Goal: Check status: Check status

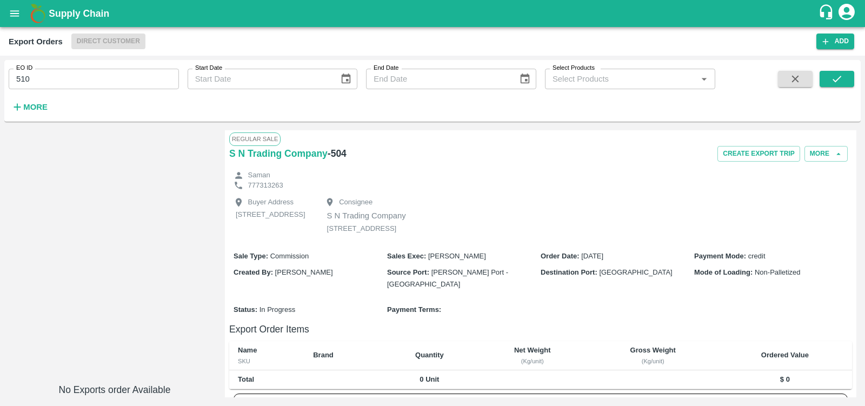
scroll to position [192, 0]
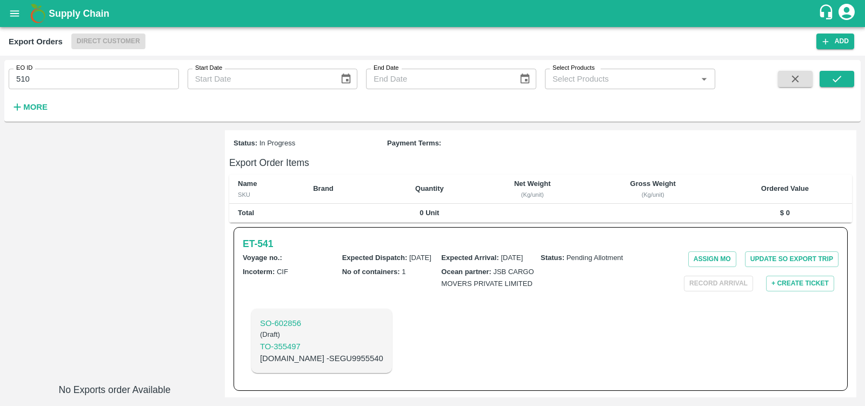
click at [59, 75] on input "510" at bounding box center [94, 79] width 170 height 21
click at [21, 16] on button "open drawer" at bounding box center [14, 13] width 25 height 25
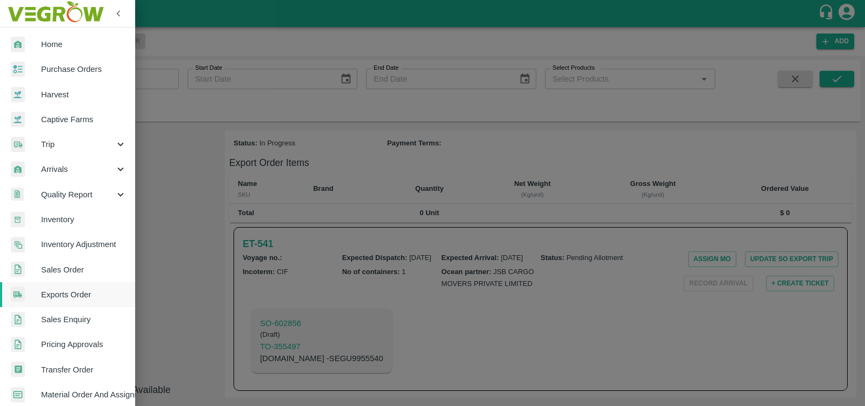
click at [74, 272] on span "Sales Order" at bounding box center [83, 270] width 85 height 12
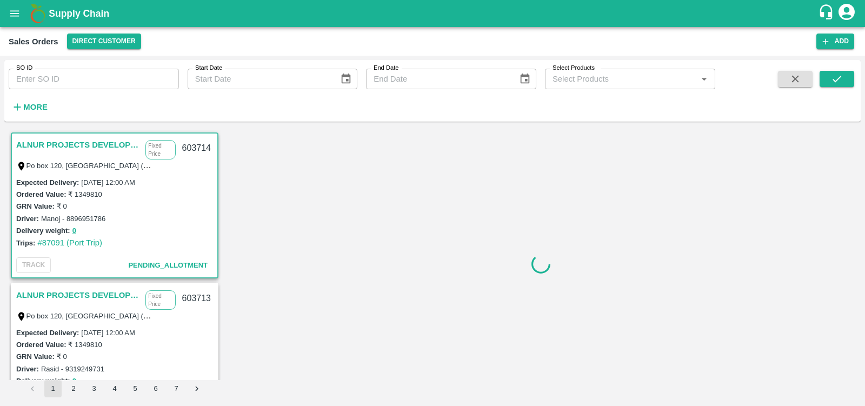
click at [92, 85] on input "SO ID" at bounding box center [94, 79] width 170 height 21
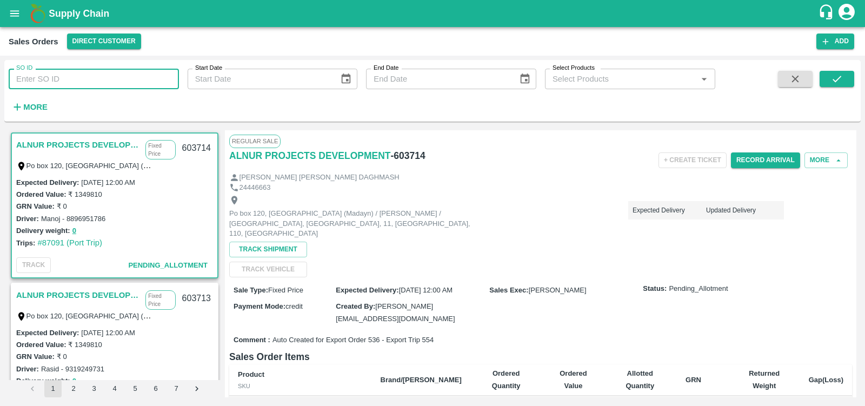
paste input "603586"
type input "603586"
click at [828, 78] on button "submit" at bounding box center [836, 79] width 35 height 16
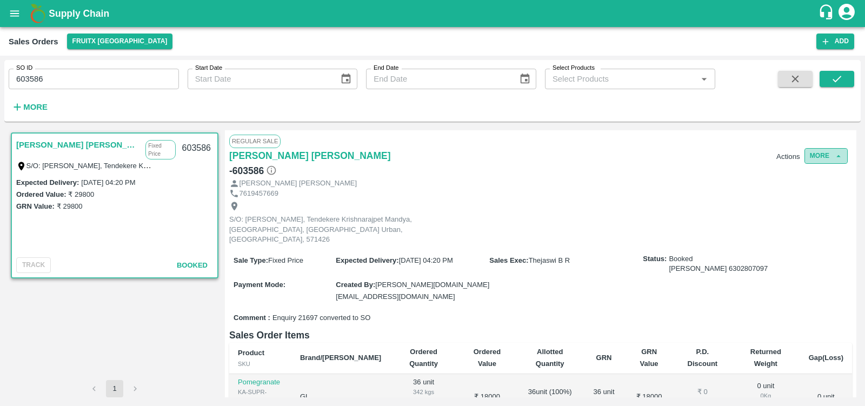
click at [833, 152] on icon "button" at bounding box center [838, 156] width 10 height 10
click at [840, 159] on icon "button" at bounding box center [838, 156] width 10 height 10
click at [823, 151] on button "More" at bounding box center [825, 156] width 43 height 16
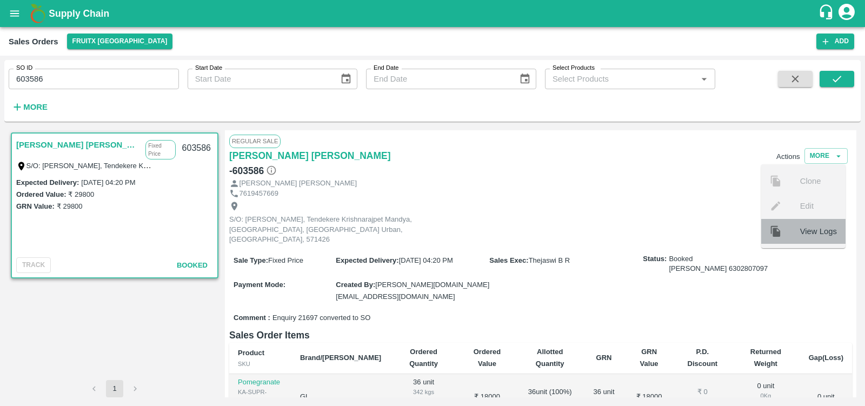
click at [819, 226] on span "View Logs" at bounding box center [818, 231] width 37 height 12
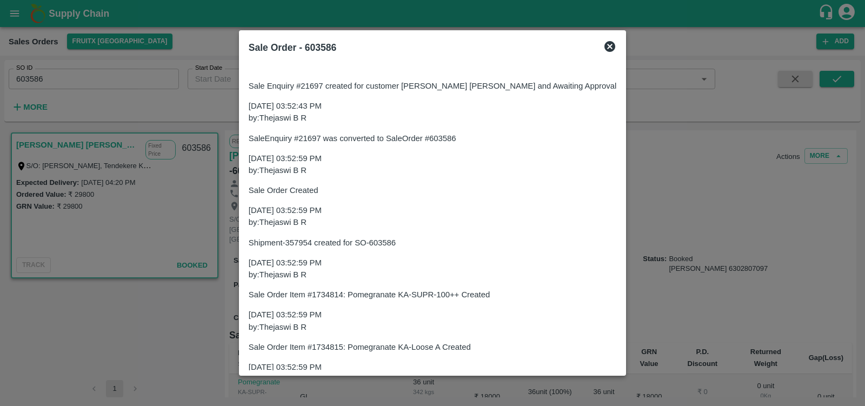
click at [616, 46] on icon at bounding box center [609, 46] width 13 height 13
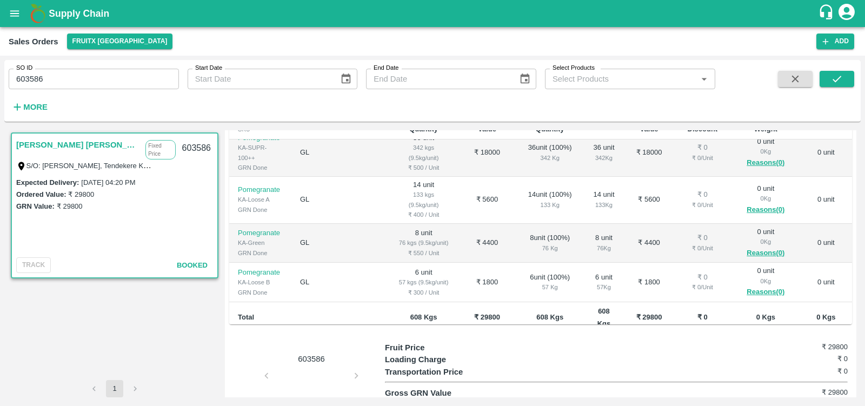
scroll to position [250, 0]
